Goal: Information Seeking & Learning: Learn about a topic

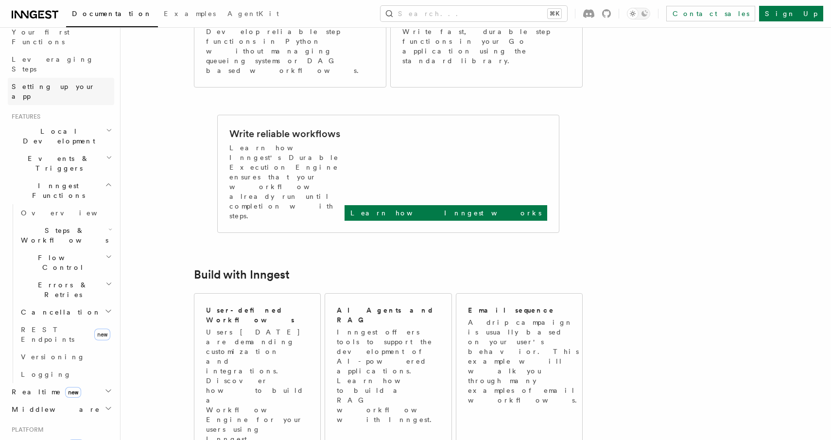
scroll to position [115, 0]
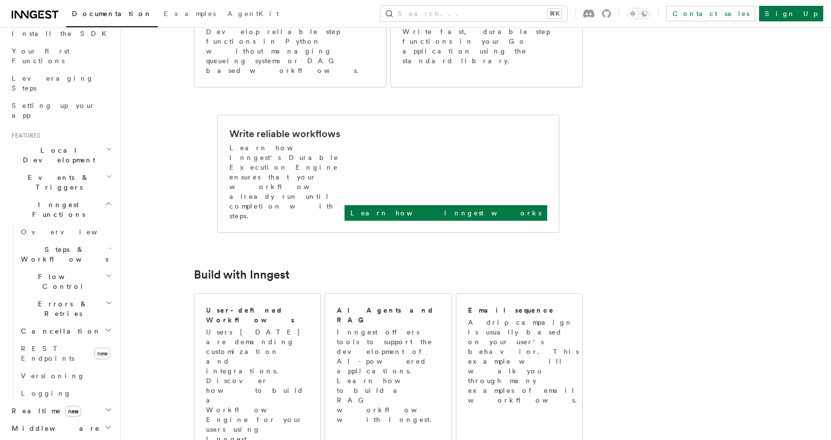
click at [97, 169] on h2 "Events & Triggers" at bounding box center [61, 182] width 106 height 27
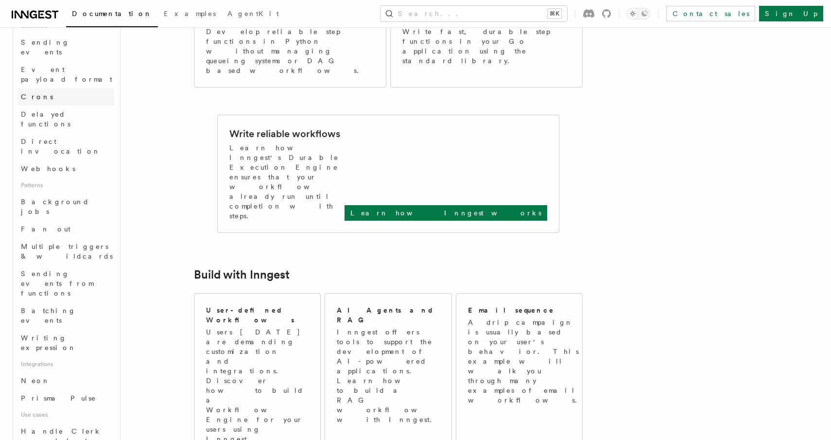
scroll to position [326, 0]
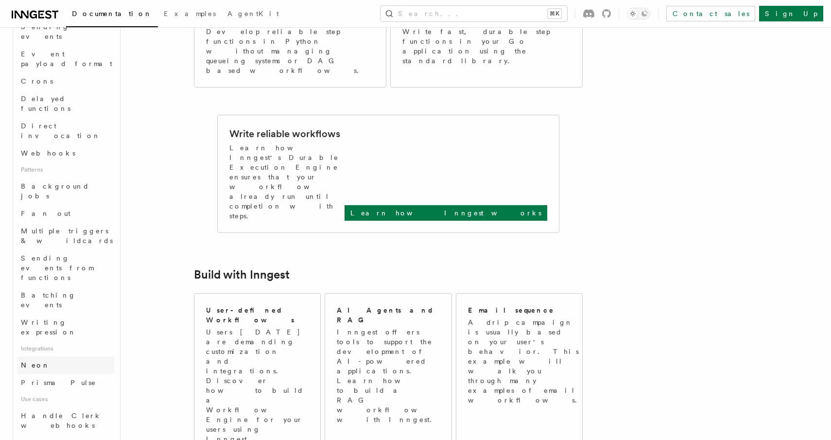
click at [82, 356] on link "Neon" at bounding box center [65, 364] width 97 height 17
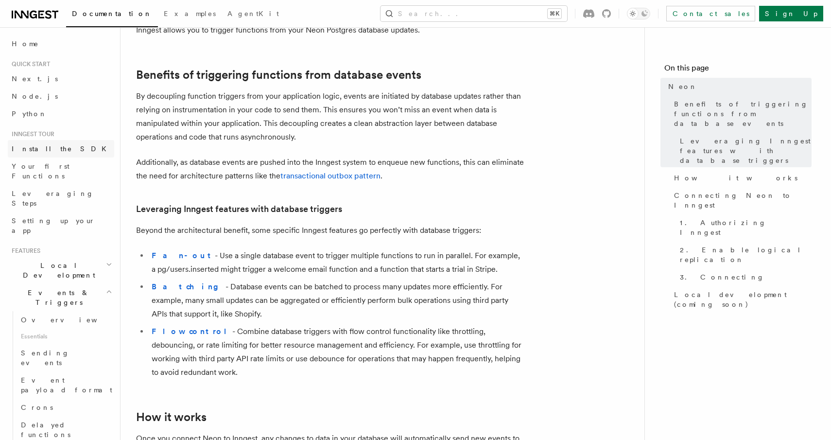
click at [72, 150] on link "Install the SDK" at bounding box center [61, 148] width 106 height 17
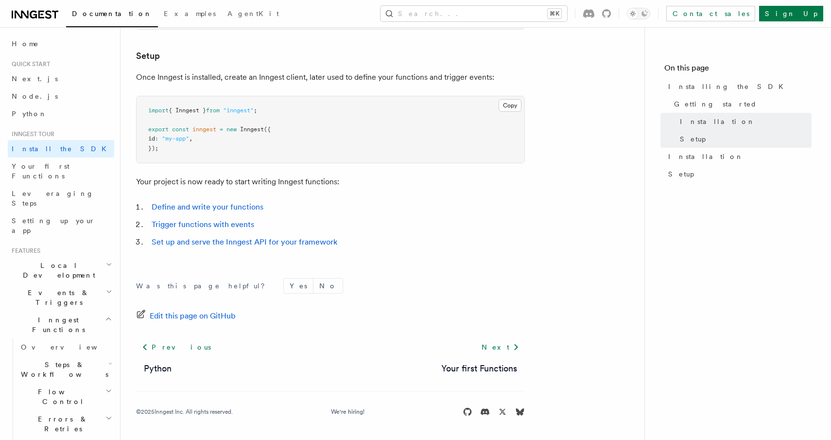
scroll to position [309, 0]
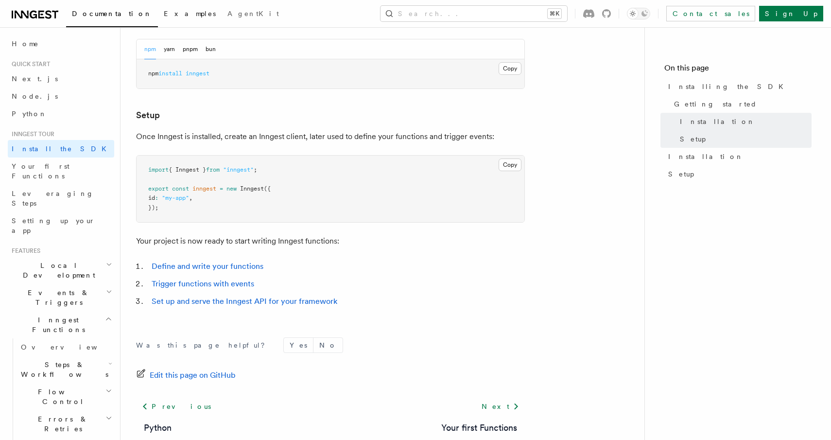
click at [164, 10] on span "Examples" at bounding box center [190, 14] width 52 height 8
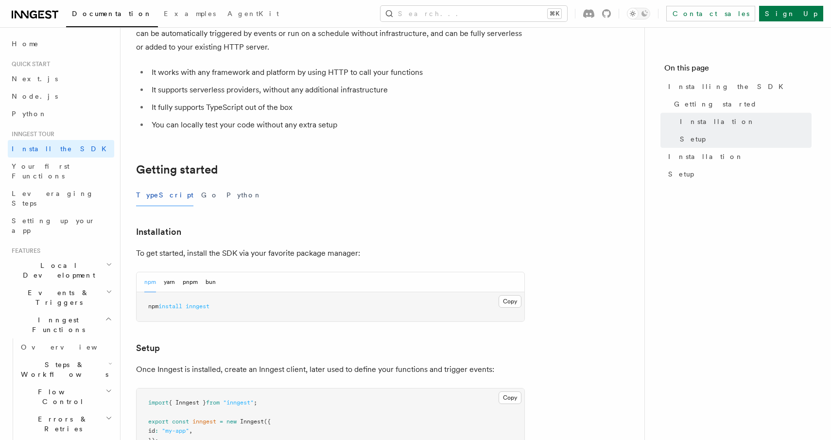
scroll to position [52, 0]
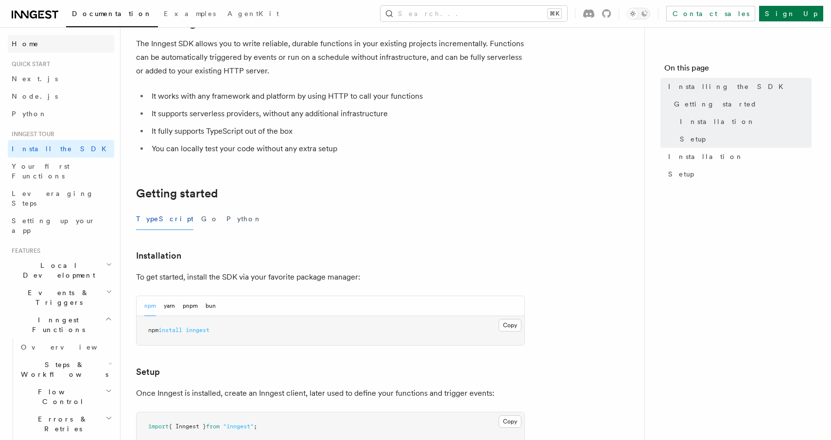
click at [56, 41] on link "Home" at bounding box center [61, 43] width 106 height 17
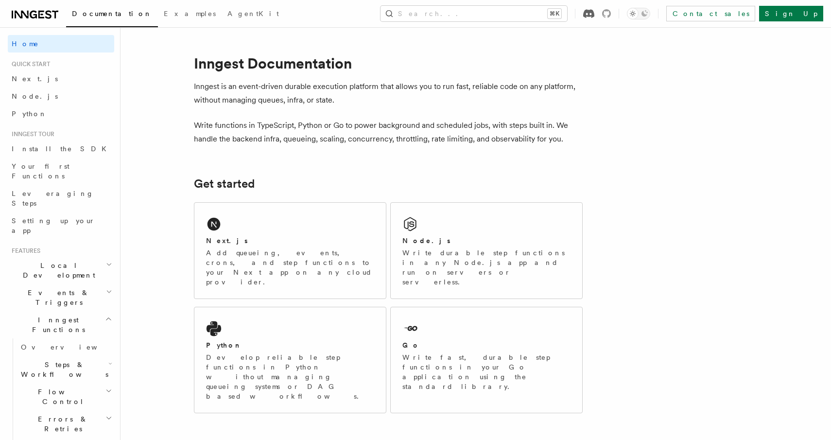
click at [594, 13] on icon at bounding box center [588, 13] width 11 height 9
